Goal: Task Accomplishment & Management: Manage account settings

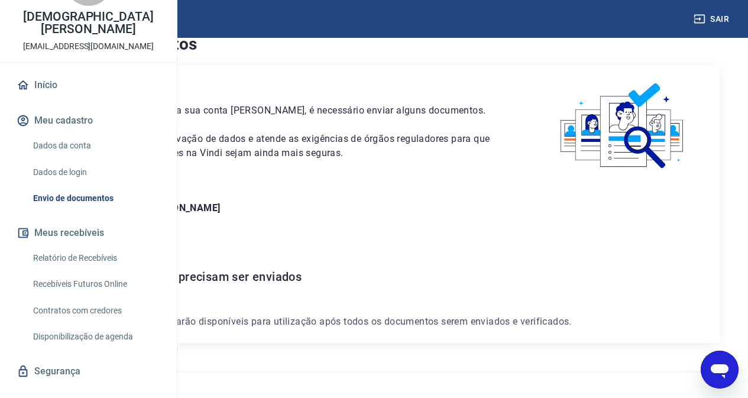
scroll to position [111, 0]
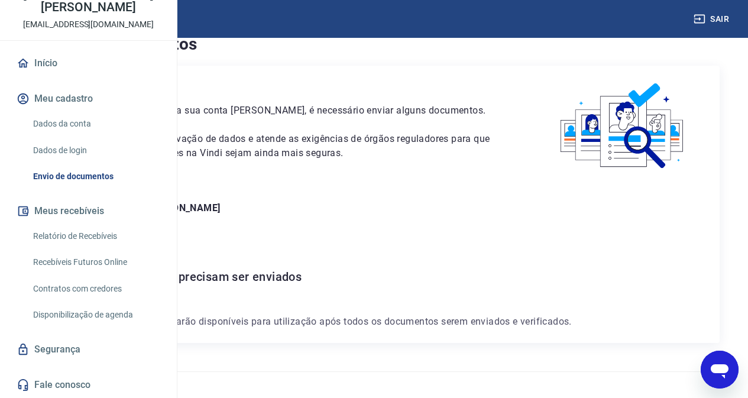
click at [69, 121] on link "Dados da conta" at bounding box center [95, 124] width 134 height 24
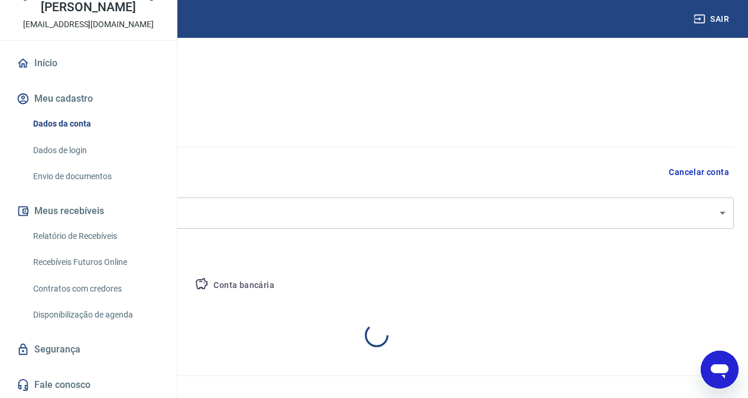
select select "SP"
select select "business"
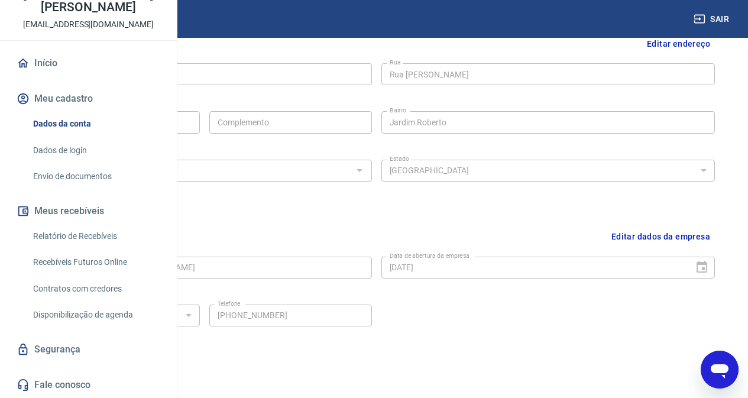
scroll to position [455, 0]
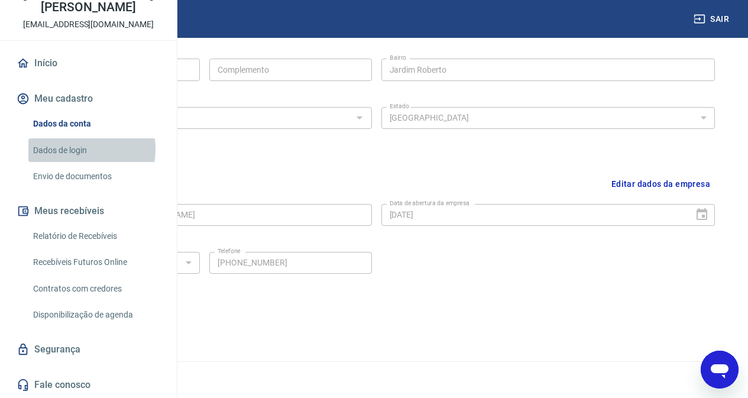
click at [79, 149] on link "Dados de login" at bounding box center [95, 150] width 134 height 24
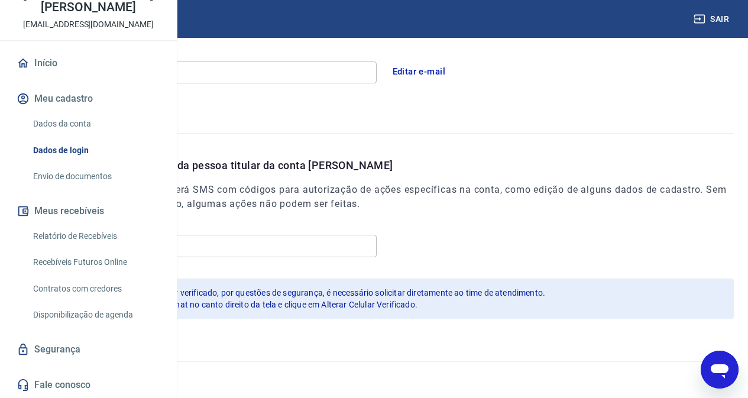
scroll to position [360, 0]
click at [64, 176] on link "Envio de documentos" at bounding box center [95, 176] width 134 height 24
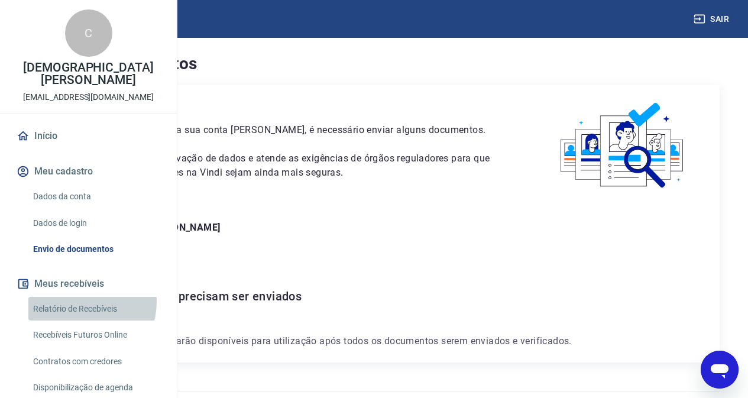
click at [83, 321] on link "Relatório de Recebíveis" at bounding box center [95, 309] width 134 height 24
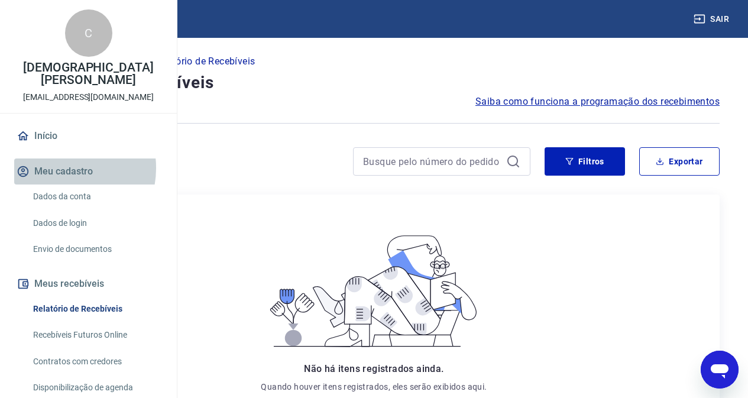
click at [59, 185] on button "Meu cadastro" at bounding box center [88, 172] width 148 height 26
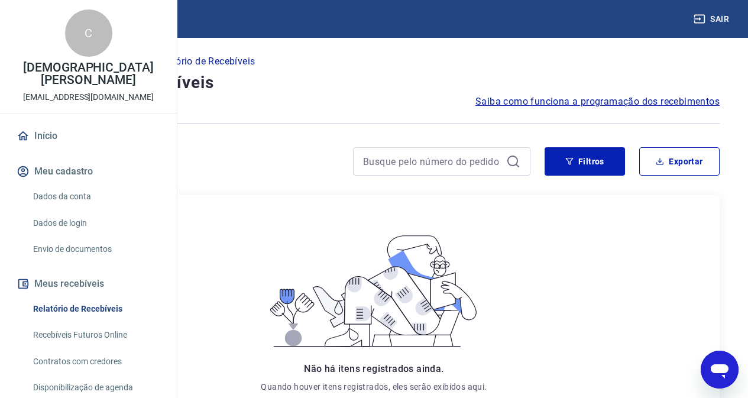
click at [63, 209] on link "Dados da conta" at bounding box center [95, 197] width 134 height 24
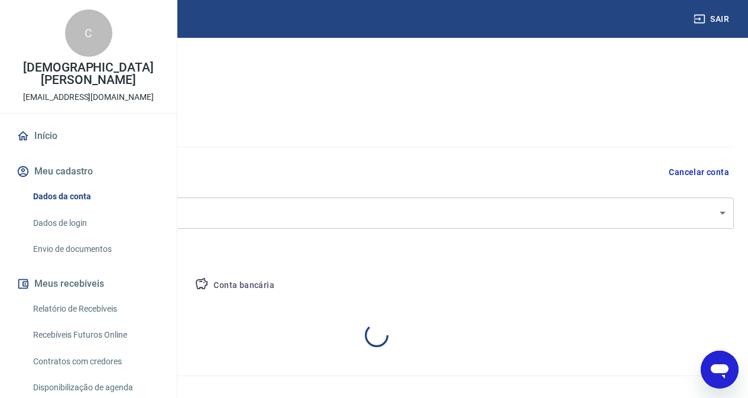
select select "SP"
select select "business"
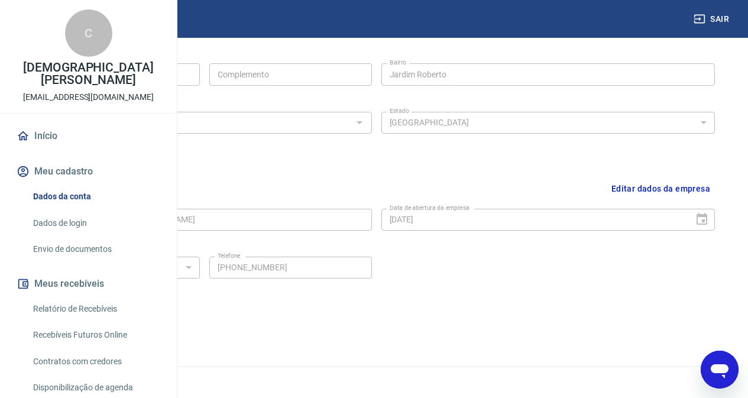
scroll to position [455, 0]
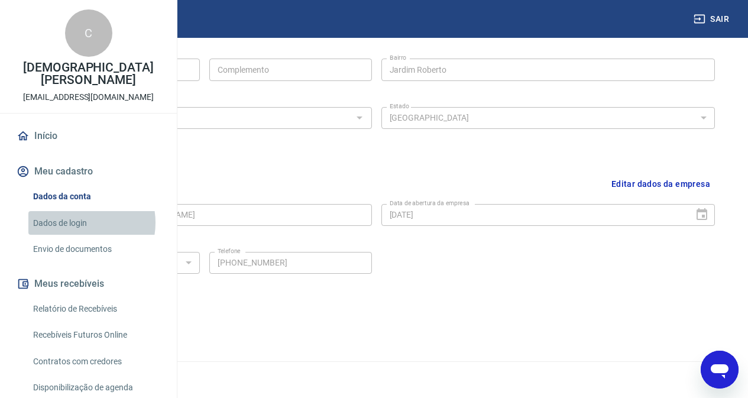
click at [77, 235] on link "Dados de login" at bounding box center [95, 223] width 134 height 24
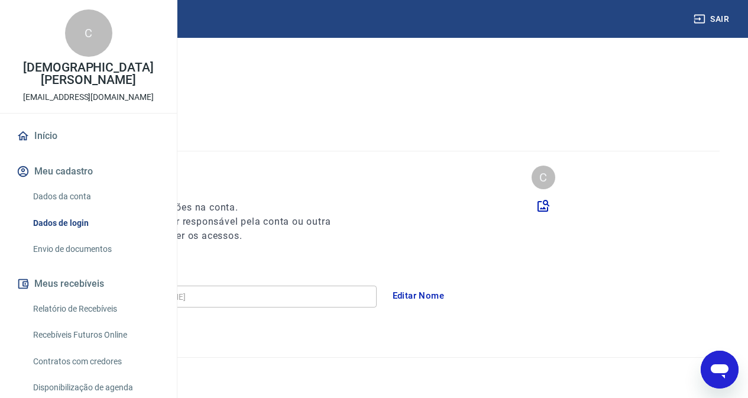
click at [53, 261] on link "Envio de documentos" at bounding box center [95, 249] width 134 height 24
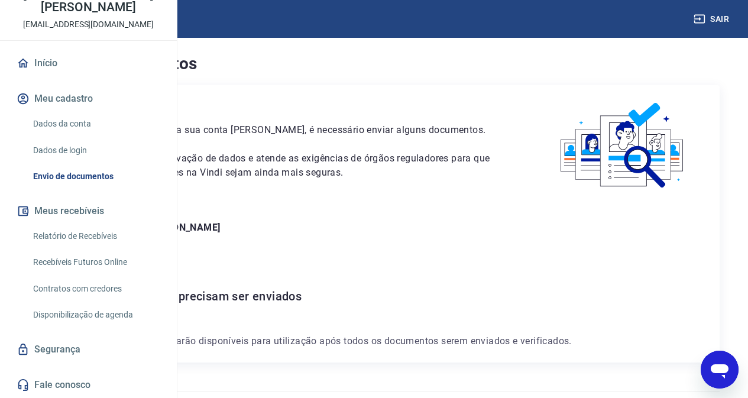
click at [85, 129] on link "Dados da conta" at bounding box center [95, 124] width 134 height 24
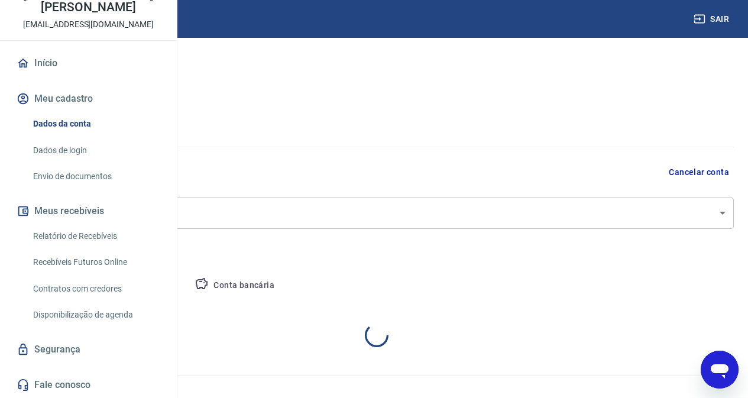
select select "SP"
select select "business"
click at [186, 286] on button "Pessoa titular" at bounding box center [139, 286] width 94 height 28
click at [284, 283] on button "Conta bancária" at bounding box center [234, 286] width 99 height 28
select select "1"
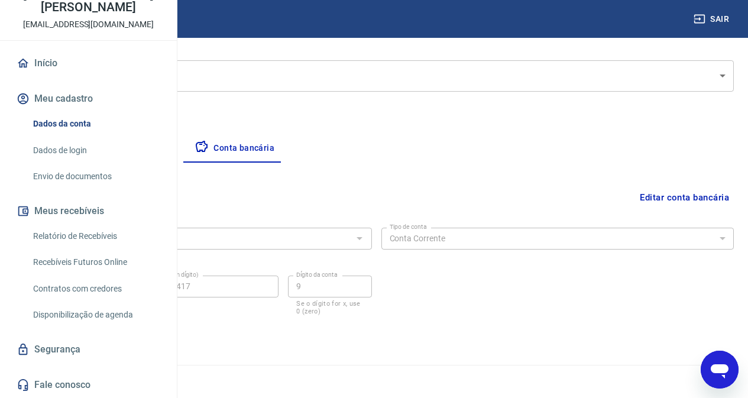
scroll to position [141, 0]
click at [722, 377] on icon "Abrir janela de mensagens" at bounding box center [719, 369] width 21 height 21
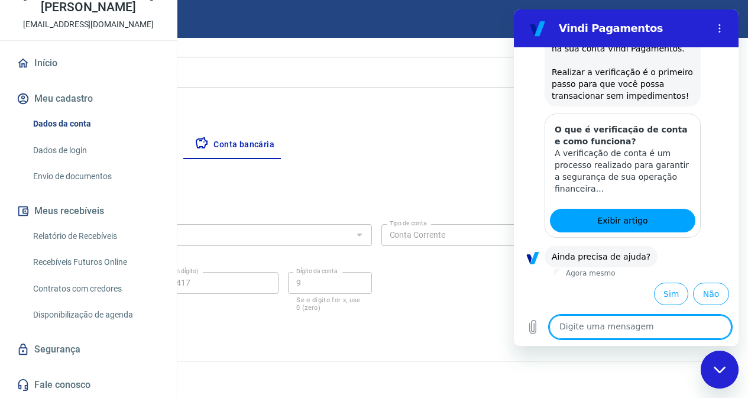
scroll to position [0, 0]
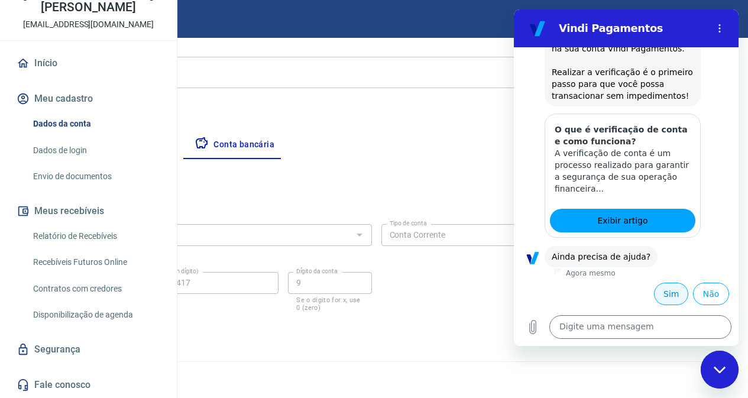
click at [661, 290] on button "Sim" at bounding box center [671, 294] width 34 height 22
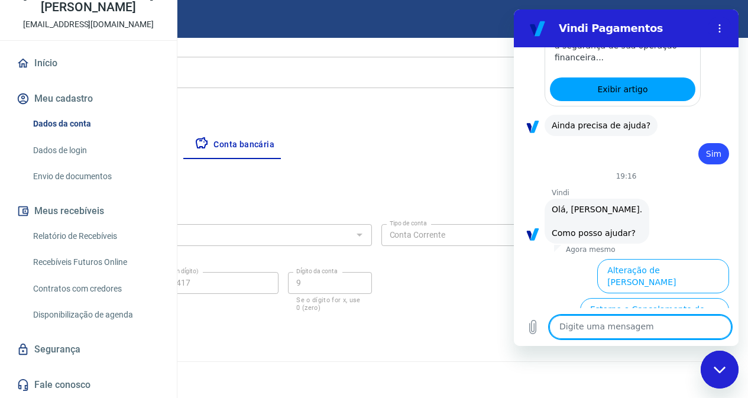
scroll to position [403, 0]
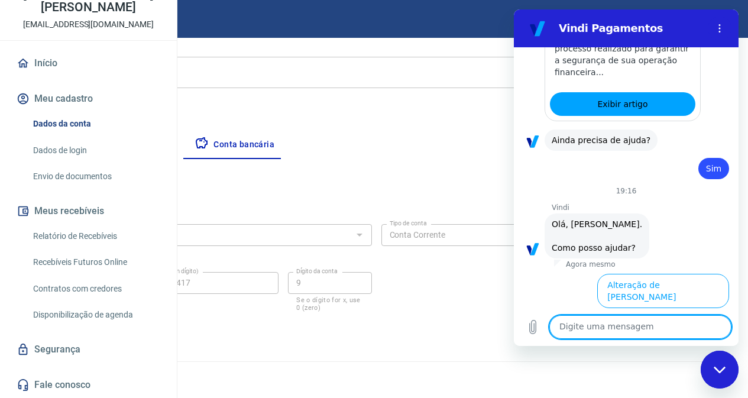
click at [719, 361] on div "Fechar janela de mensagens" at bounding box center [719, 369] width 35 height 35
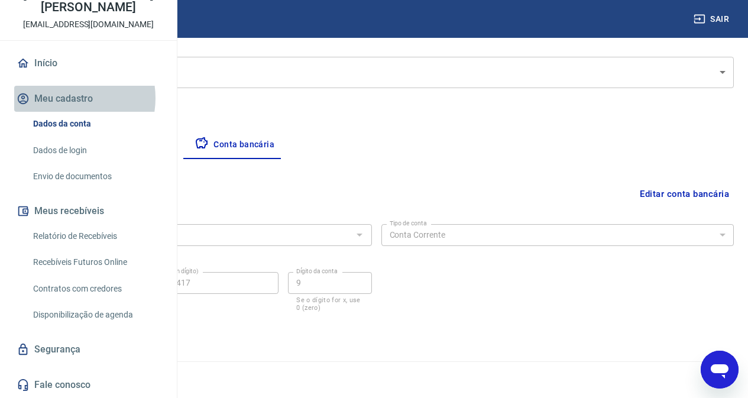
click at [64, 98] on button "Meu cadastro" at bounding box center [88, 99] width 148 height 26
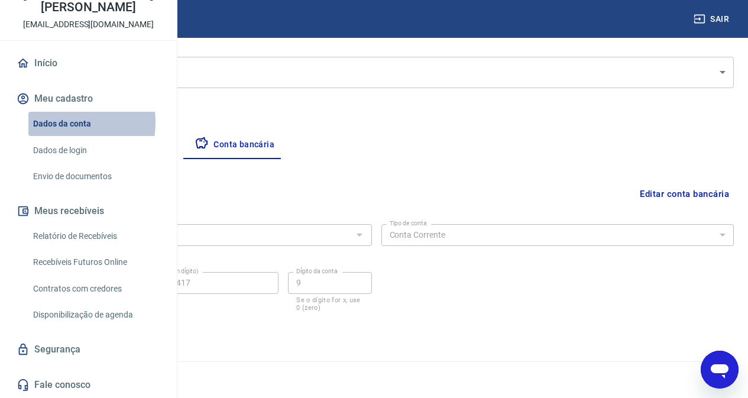
click at [60, 122] on link "Dados da conta" at bounding box center [95, 124] width 134 height 24
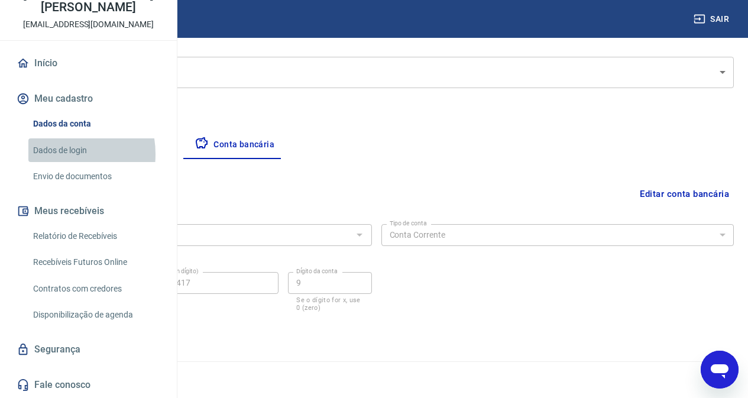
click at [57, 154] on link "Dados de login" at bounding box center [95, 150] width 134 height 24
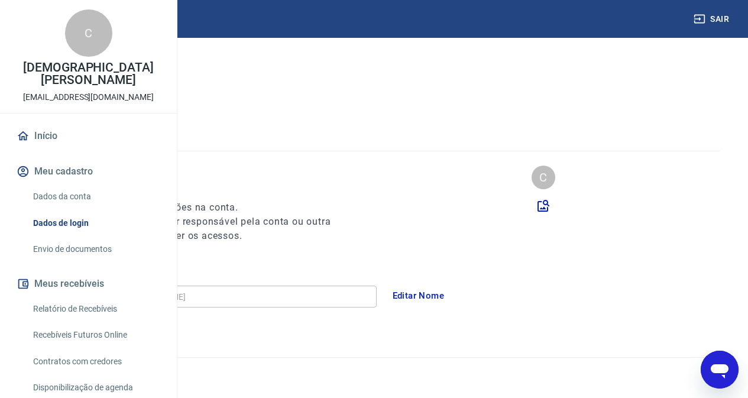
click at [67, 185] on button "Meu cadastro" at bounding box center [88, 172] width 148 height 26
click at [61, 209] on link "Dados da conta" at bounding box center [95, 197] width 134 height 24
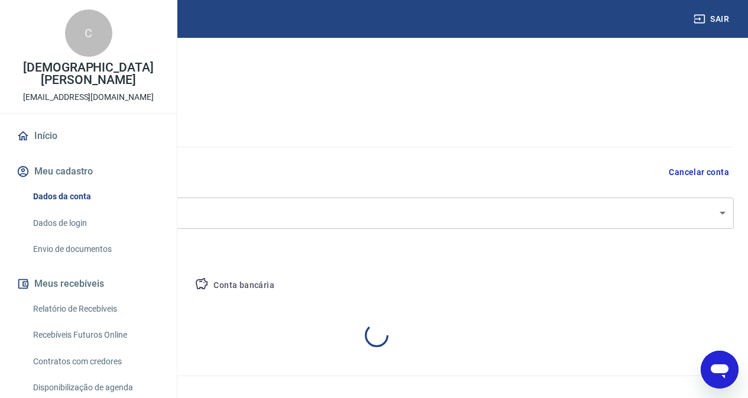
select select "SP"
select select "business"
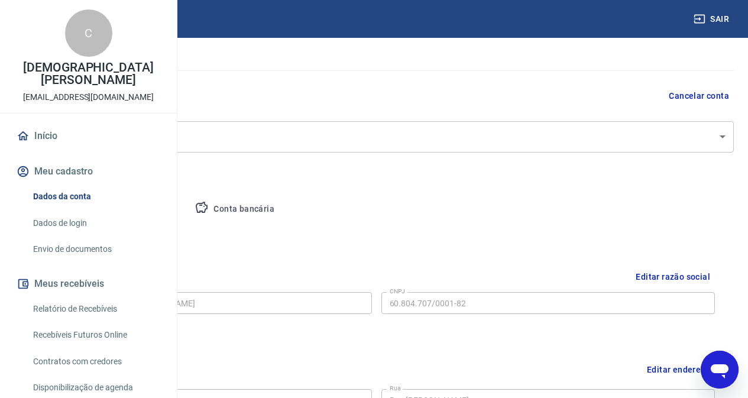
scroll to position [86, 0]
